Goal: Check status: Check status

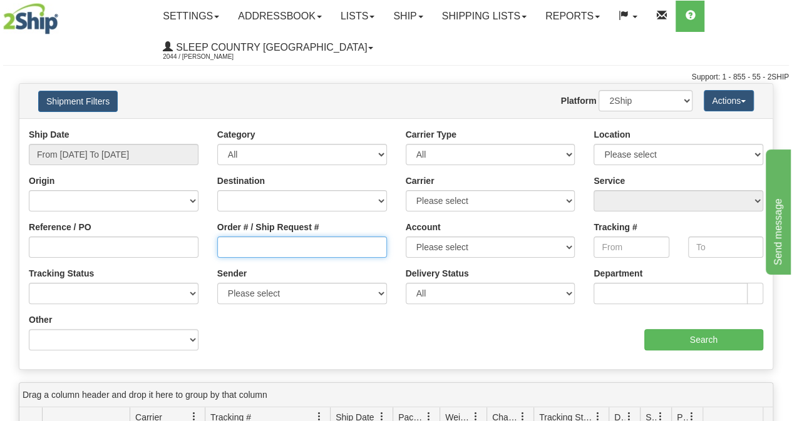
click at [259, 255] on input "Order # / Ship Request #" at bounding box center [302, 247] width 170 height 21
paste input "9000H983050"
type input "9000H983050"
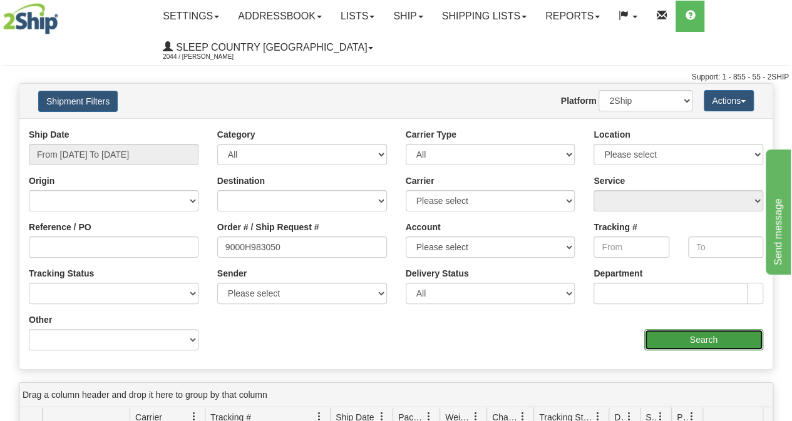
click at [661, 334] on input "Search" at bounding box center [704, 339] width 120 height 21
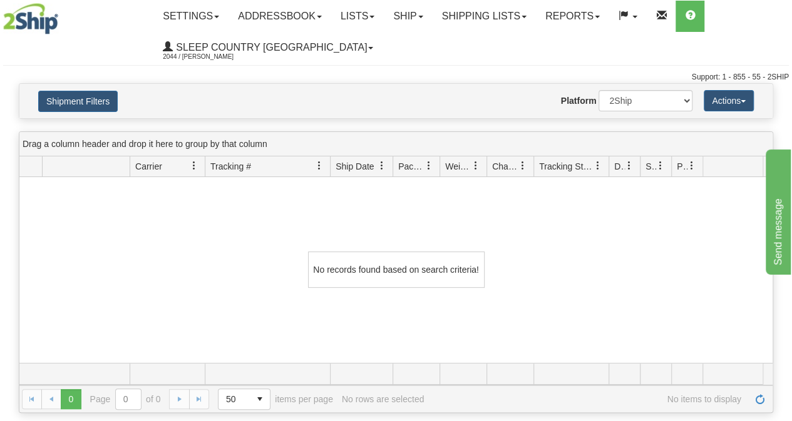
click at [101, 77] on div "Support: 1 - 855 - 55 - 2SHIP" at bounding box center [396, 77] width 786 height 11
click at [94, 104] on button "Shipment Filters" at bounding box center [78, 101] width 80 height 21
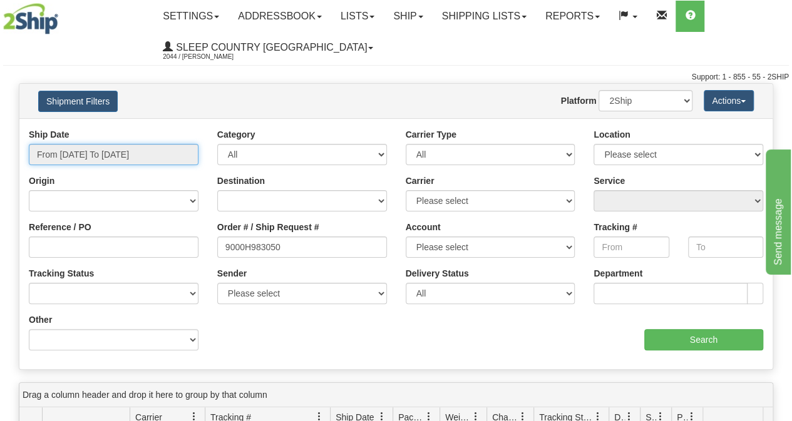
click at [123, 154] on input "From [DATE] To [DATE]" at bounding box center [114, 154] width 170 height 21
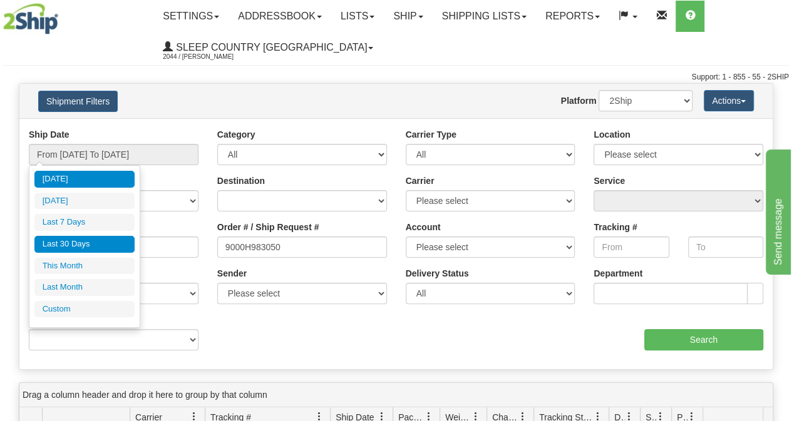
click at [91, 245] on li "Last 30 Days" at bounding box center [84, 244] width 100 height 17
type input "From [DATE] To [DATE]"
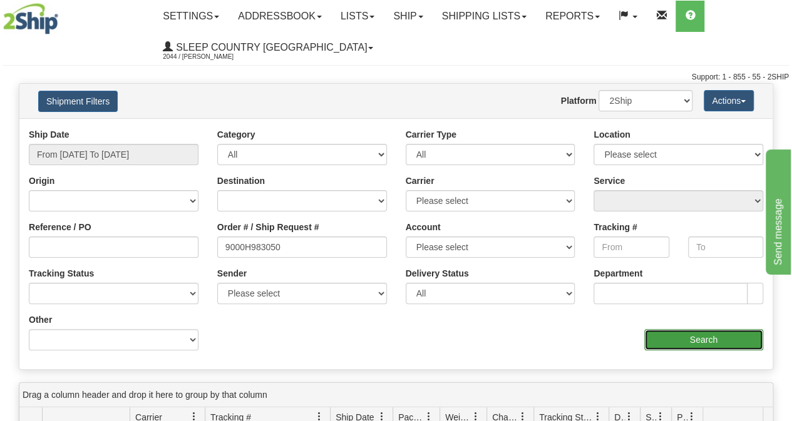
click at [652, 330] on input "Search" at bounding box center [704, 339] width 120 height 21
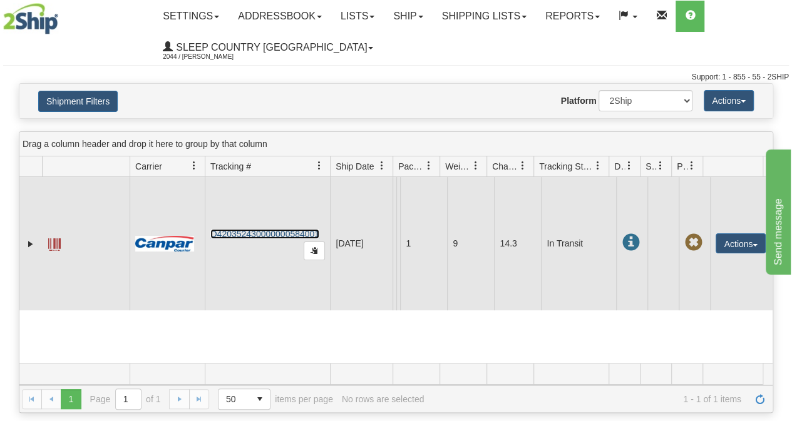
click at [278, 229] on link "D420352430000000584001" at bounding box center [264, 234] width 109 height 10
